Goal: Information Seeking & Learning: Learn about a topic

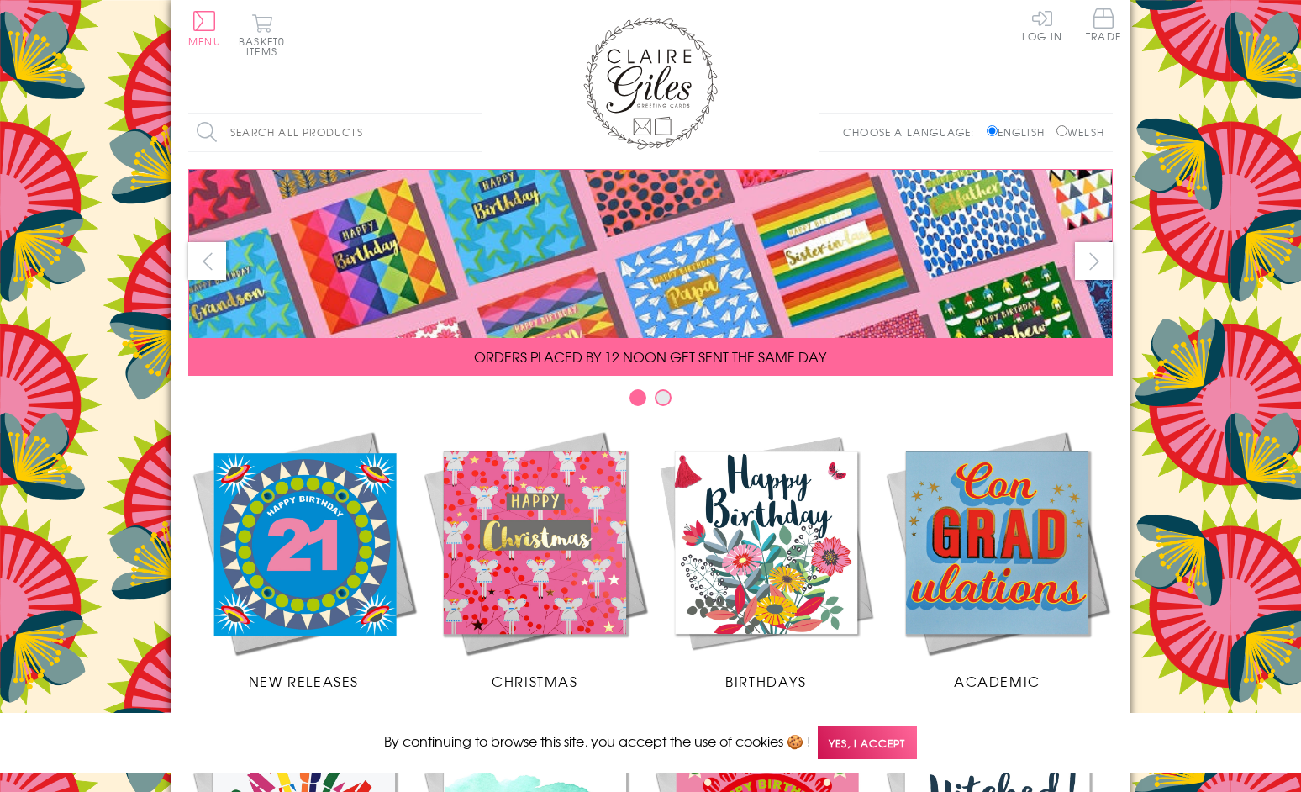
scroll to position [660, 0]
